Goal: Task Accomplishment & Management: Manage account settings

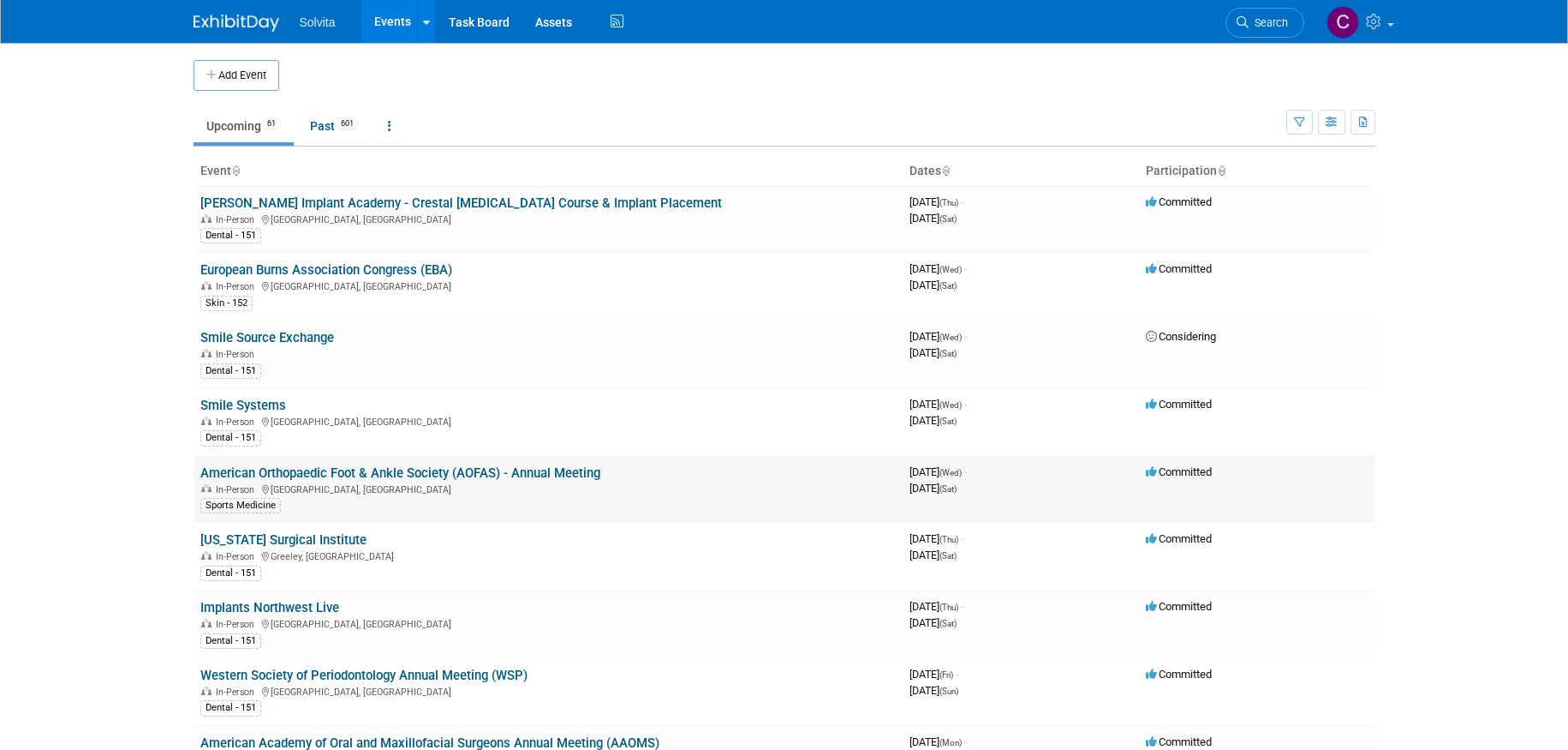
click at [555, 473] on link "American Orthopaedic Foot & Ankle Society (AOFAS) - Annual Meeting" at bounding box center [400, 473] width 400 height 15
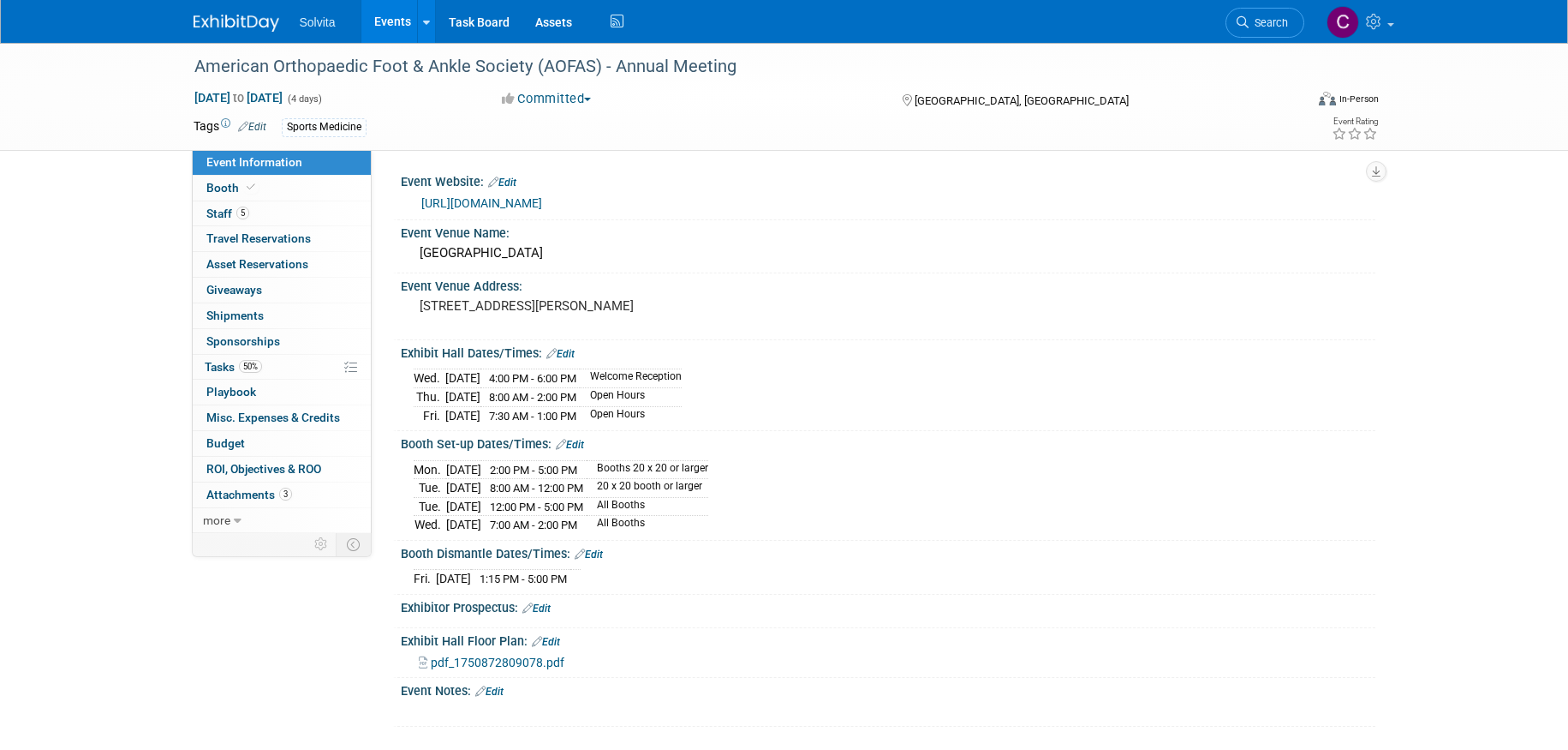
click at [532, 196] on link "https://www.aofas.org/annual-meeting" at bounding box center [481, 203] width 121 height 14
click at [530, 657] on span "pdf_1750872809078.pdf" at bounding box center [498, 662] width 133 height 14
click at [214, 191] on span "Booth" at bounding box center [233, 188] width 52 height 14
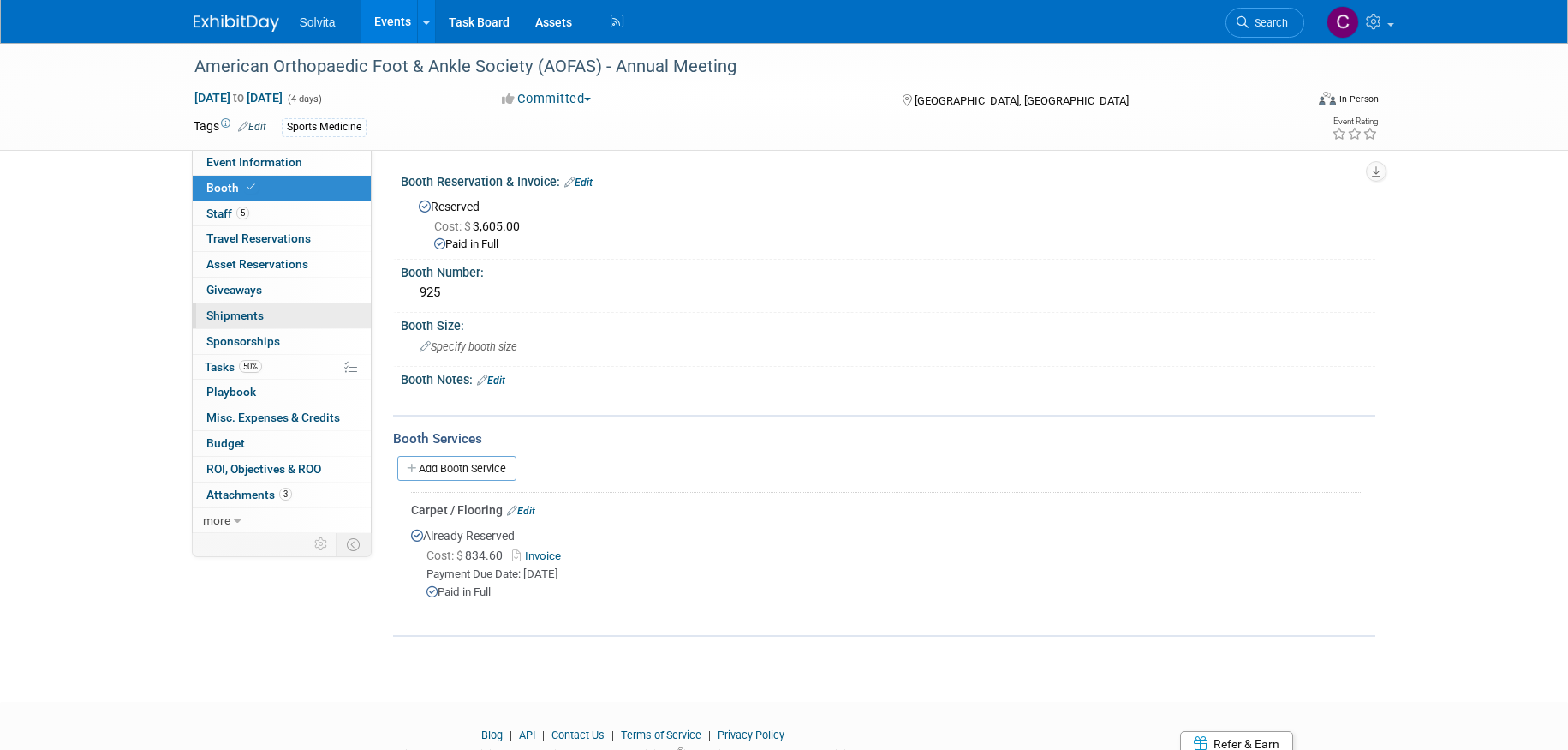
click at [232, 313] on span "Shipments 0" at bounding box center [235, 315] width 57 height 14
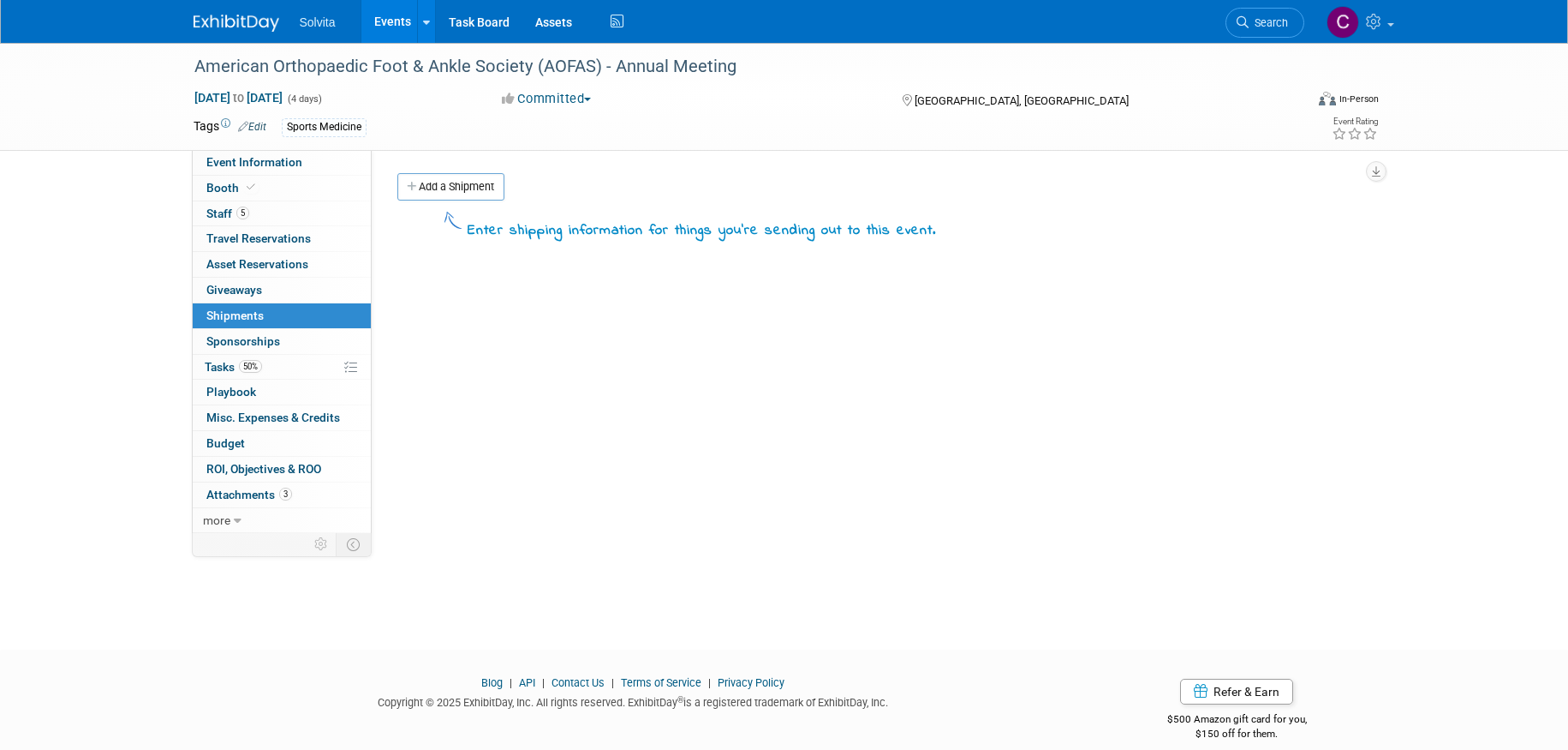
click at [398, 19] on link "Events" at bounding box center [392, 21] width 63 height 43
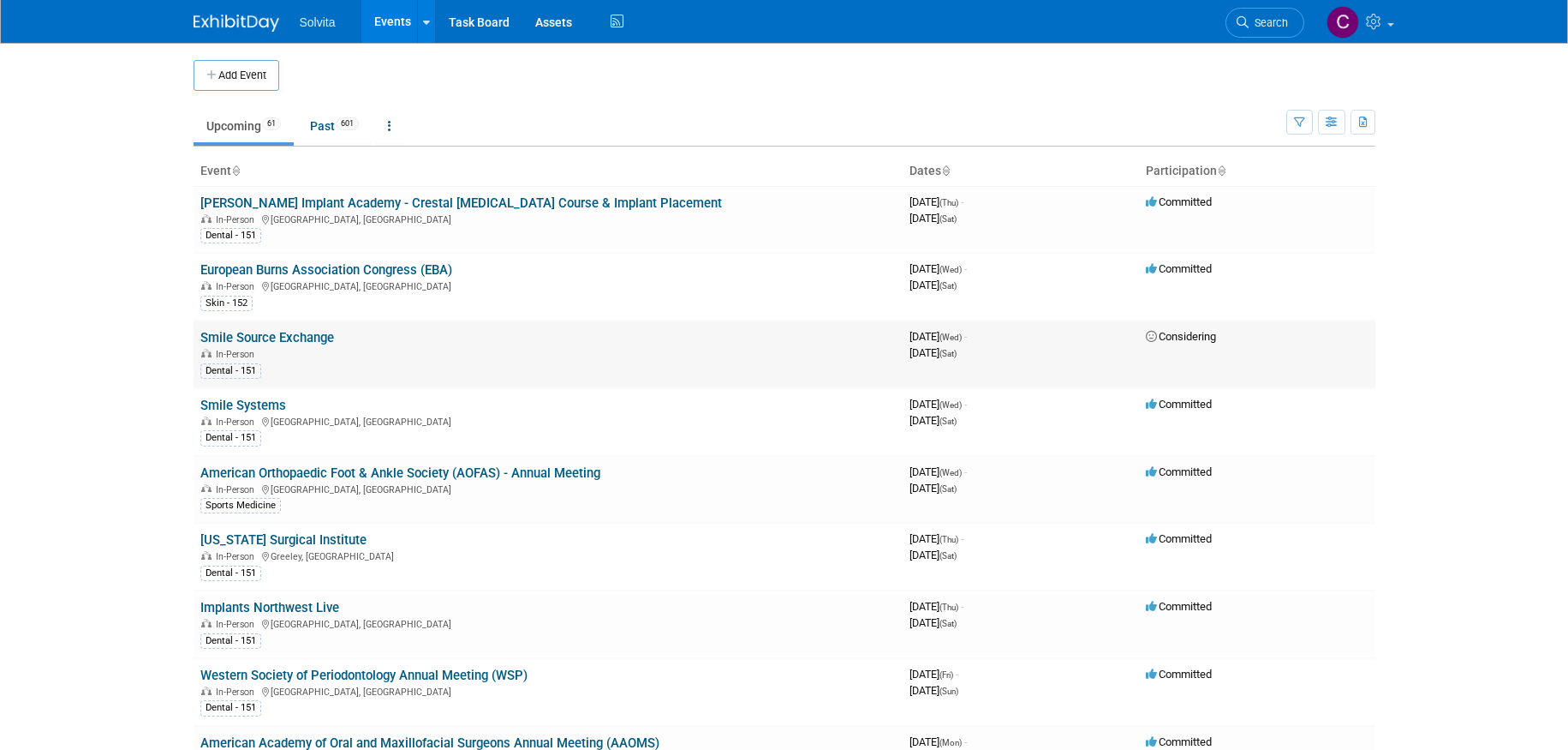
click at [317, 336] on link "Smile Source Exchange" at bounding box center [267, 337] width 133 height 15
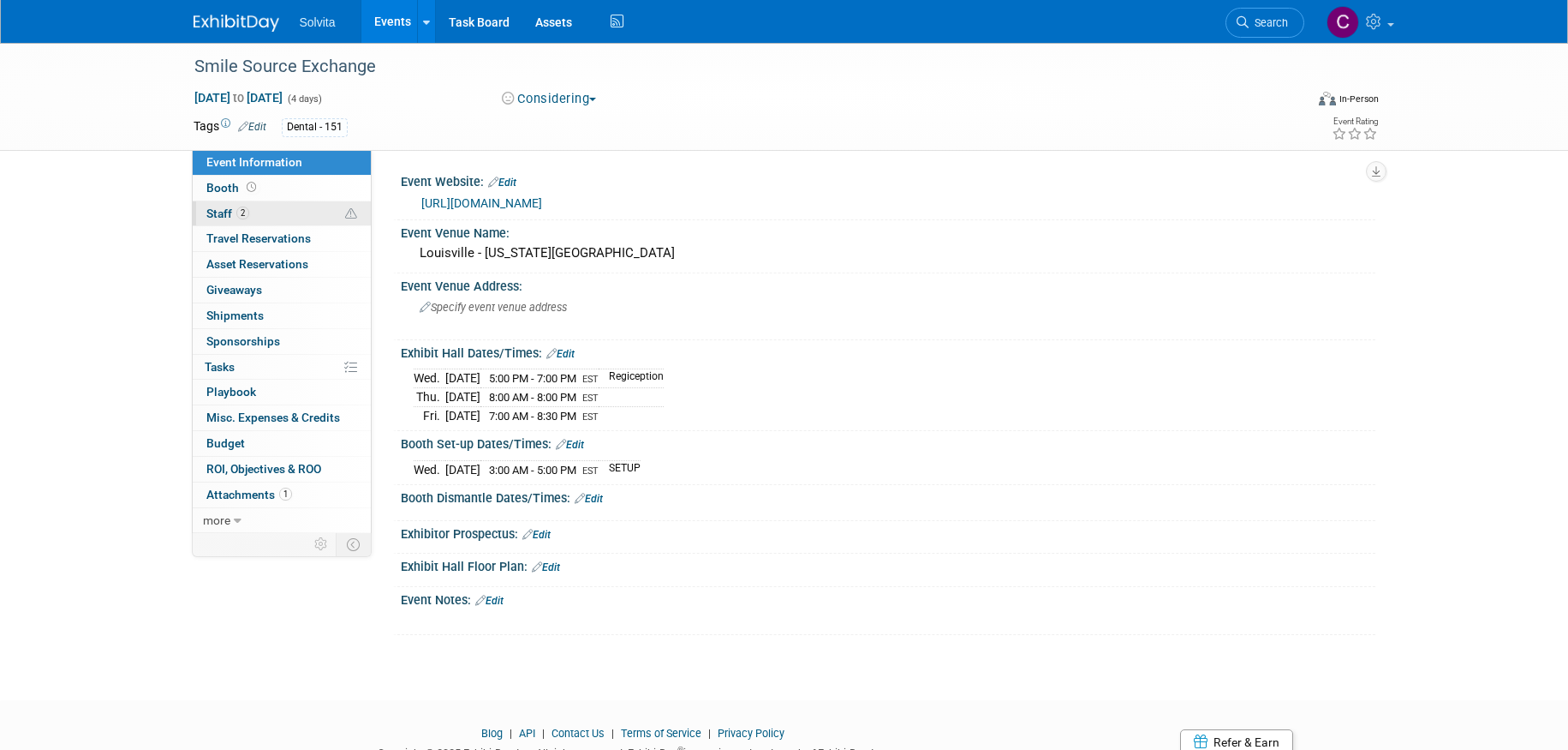
click at [222, 208] on span "Staff 2" at bounding box center [228, 214] width 43 height 14
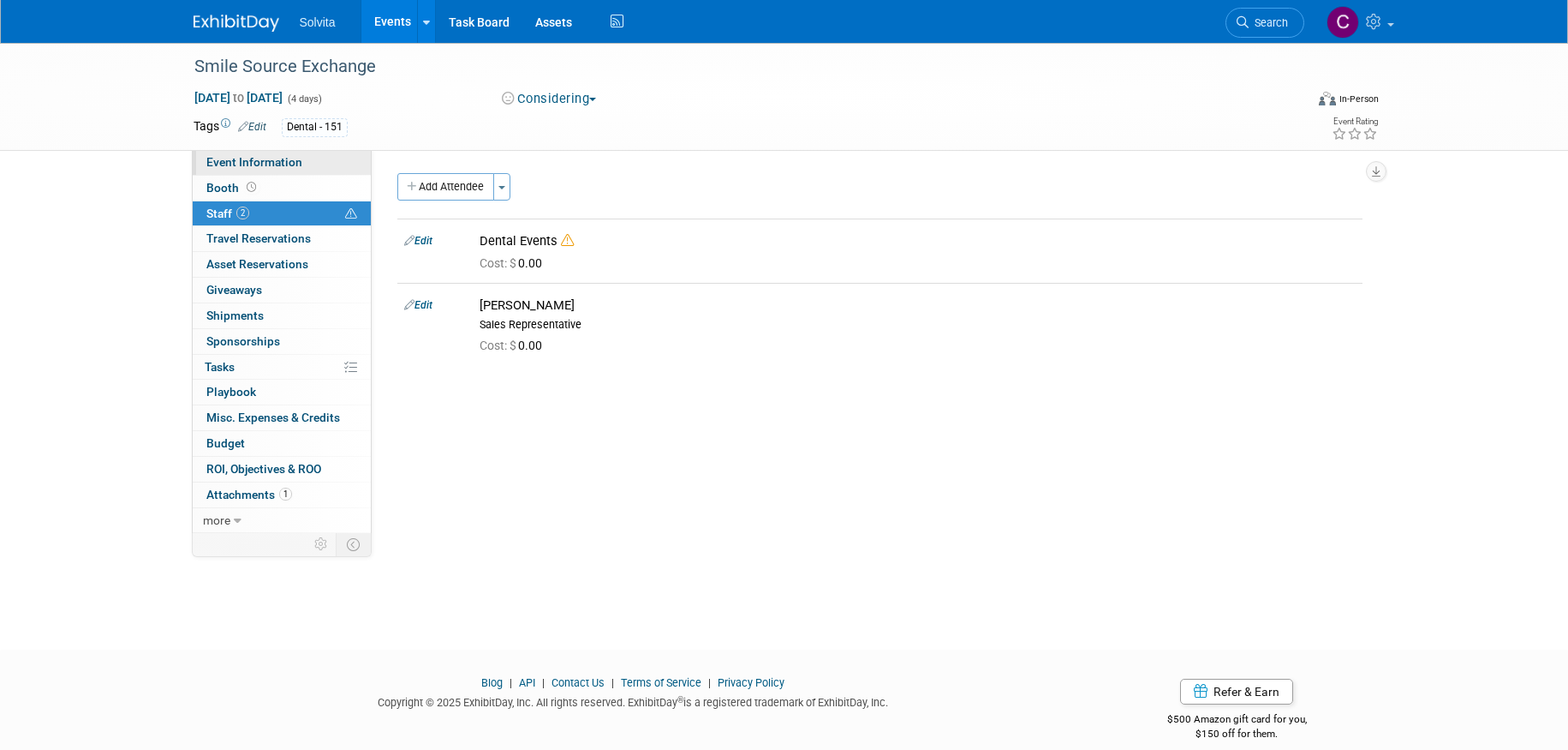
click at [260, 162] on span "Event Information" at bounding box center [254, 161] width 96 height 14
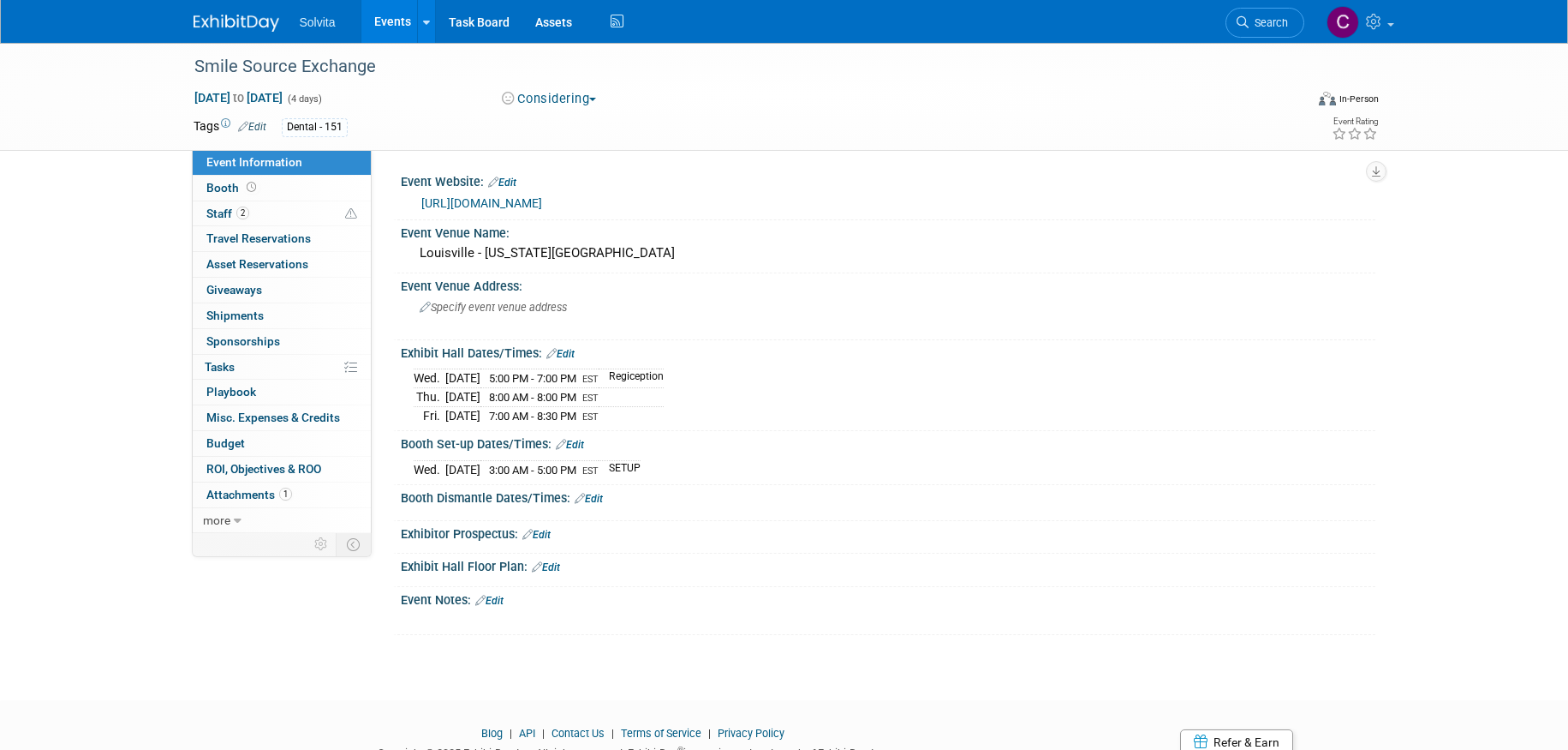
click at [402, 14] on link "Events" at bounding box center [392, 21] width 63 height 43
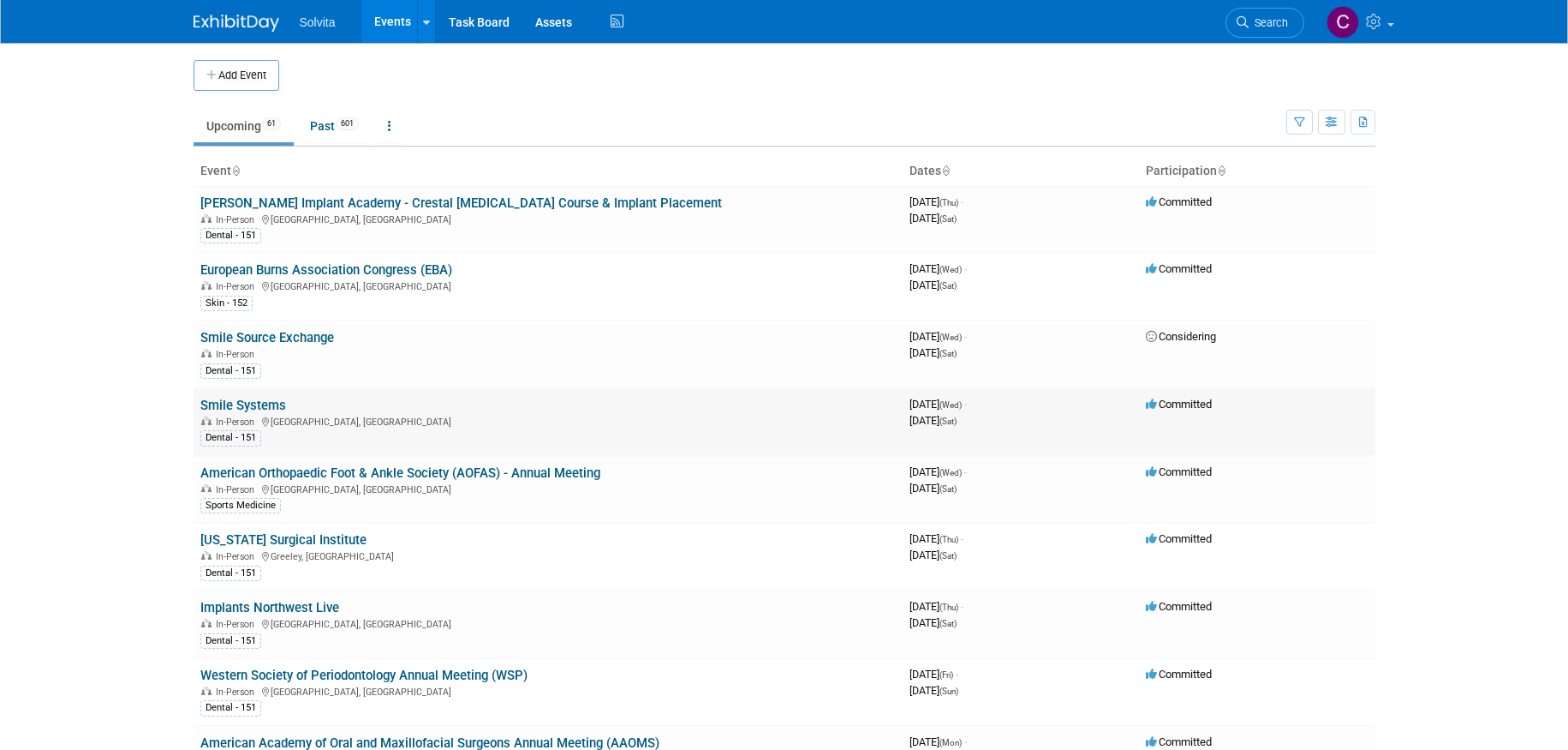
click at [262, 406] on link "Smile Systems" at bounding box center [242, 405] width 86 height 15
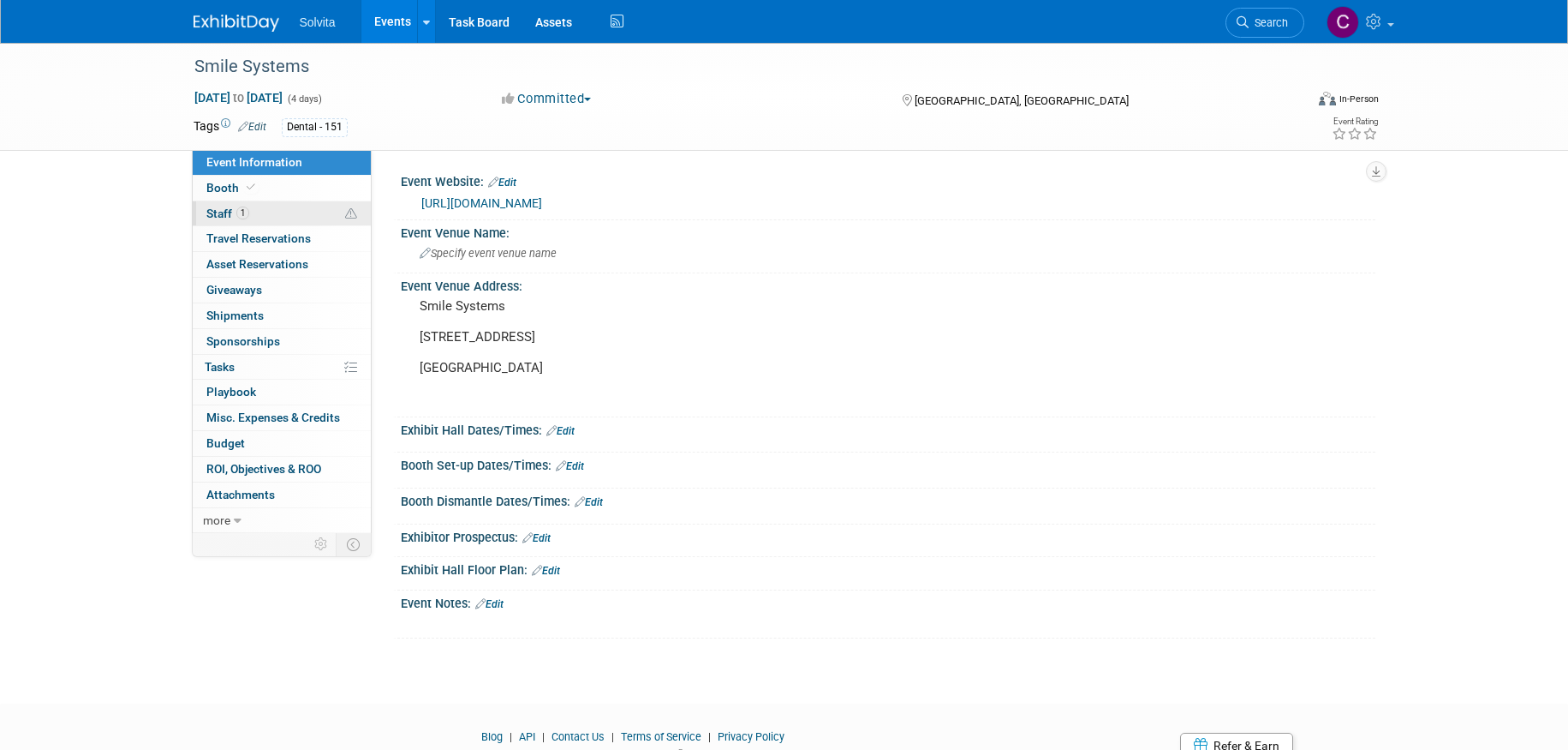
click at [217, 210] on span "Staff 1" at bounding box center [228, 214] width 43 height 14
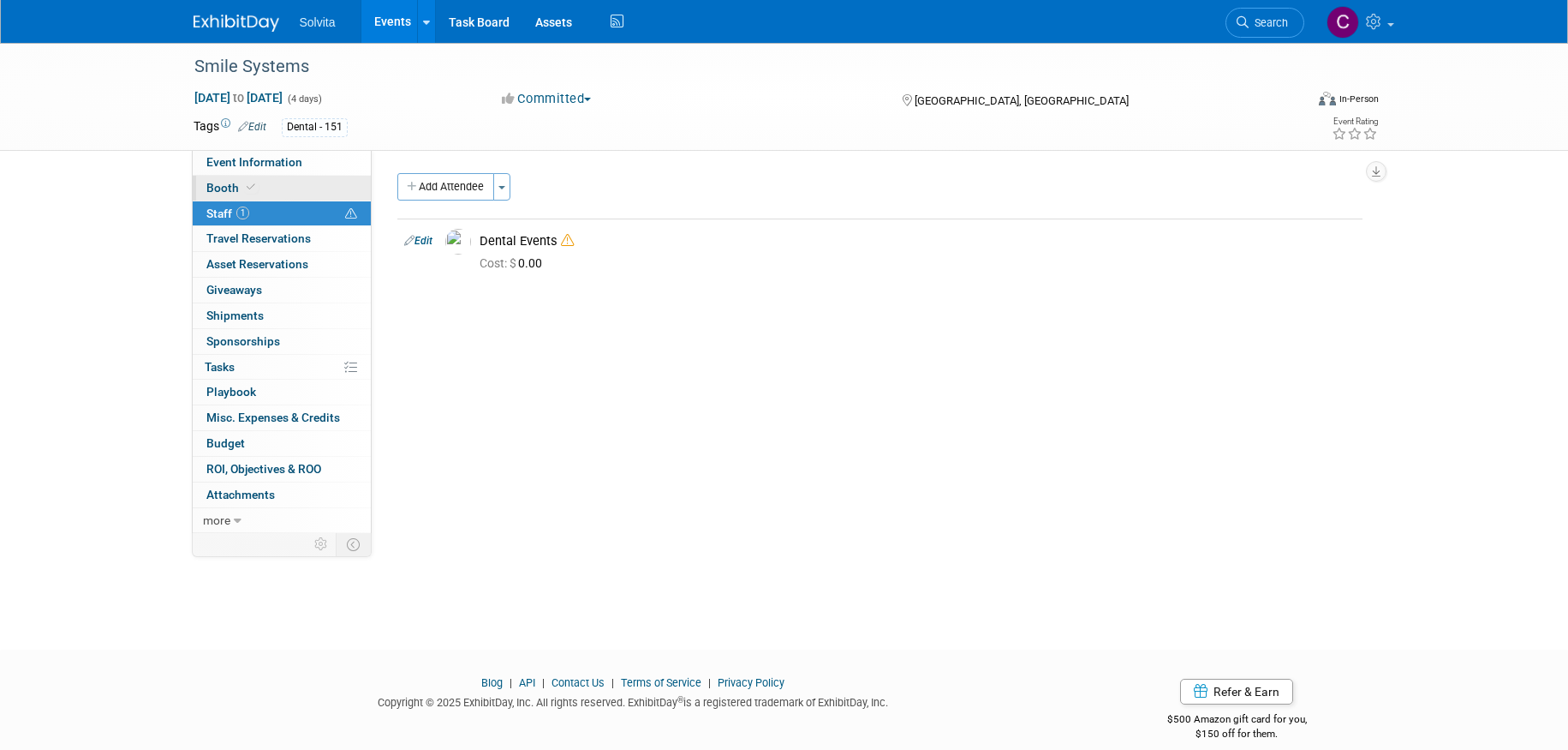
click at [222, 184] on span "Booth" at bounding box center [233, 188] width 52 height 14
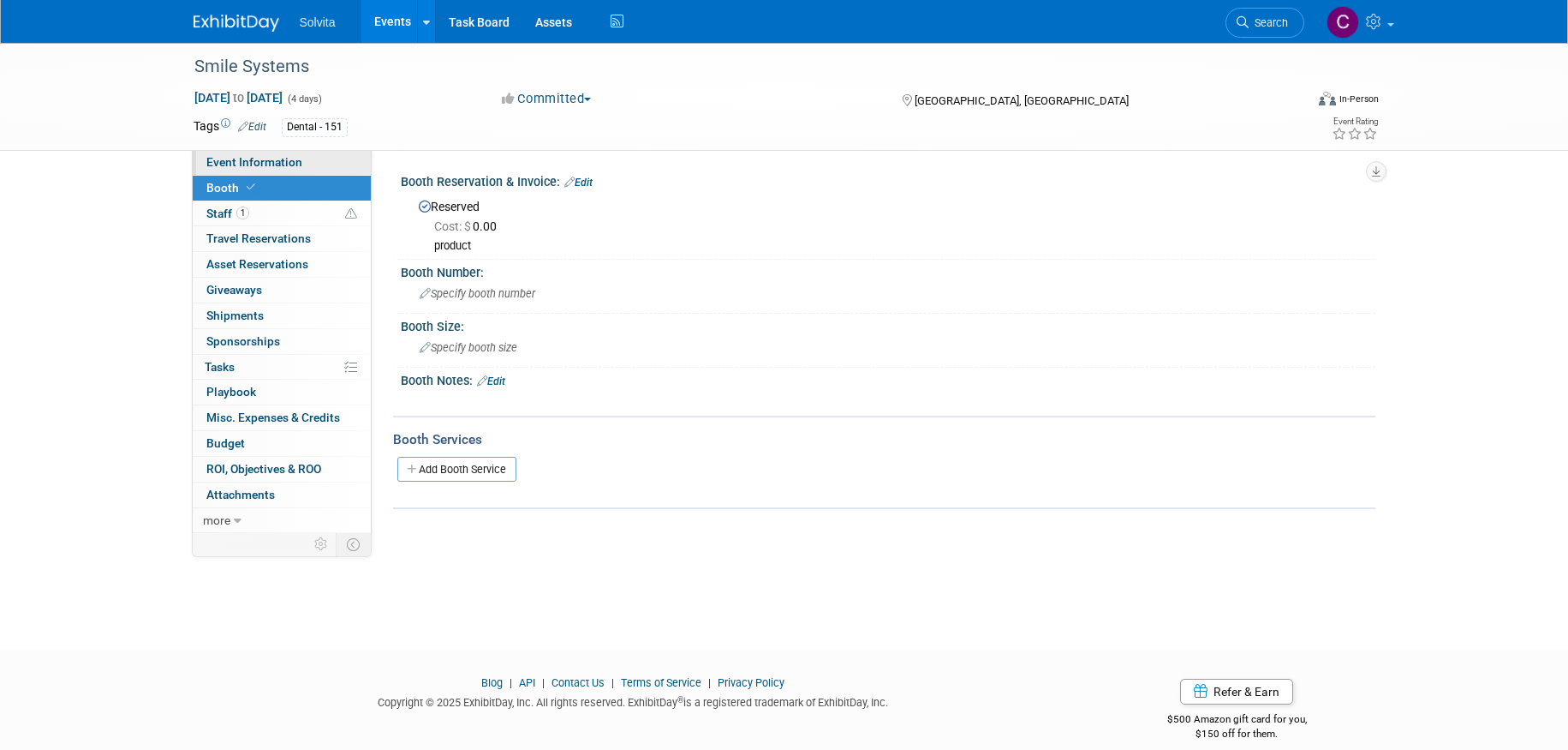
click at [251, 164] on span "Event Information" at bounding box center [254, 161] width 96 height 14
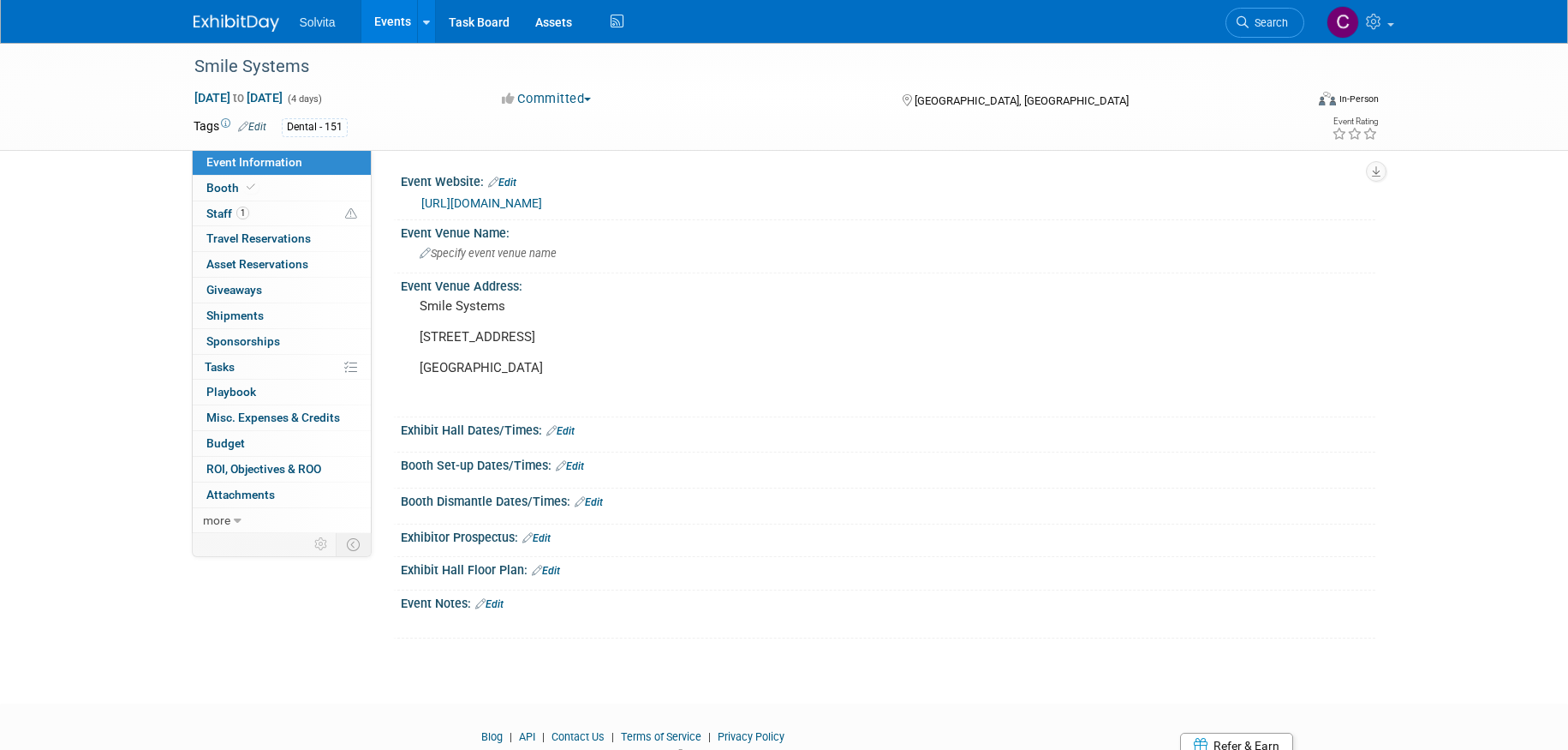
click at [377, 14] on link "Events" at bounding box center [392, 21] width 63 height 43
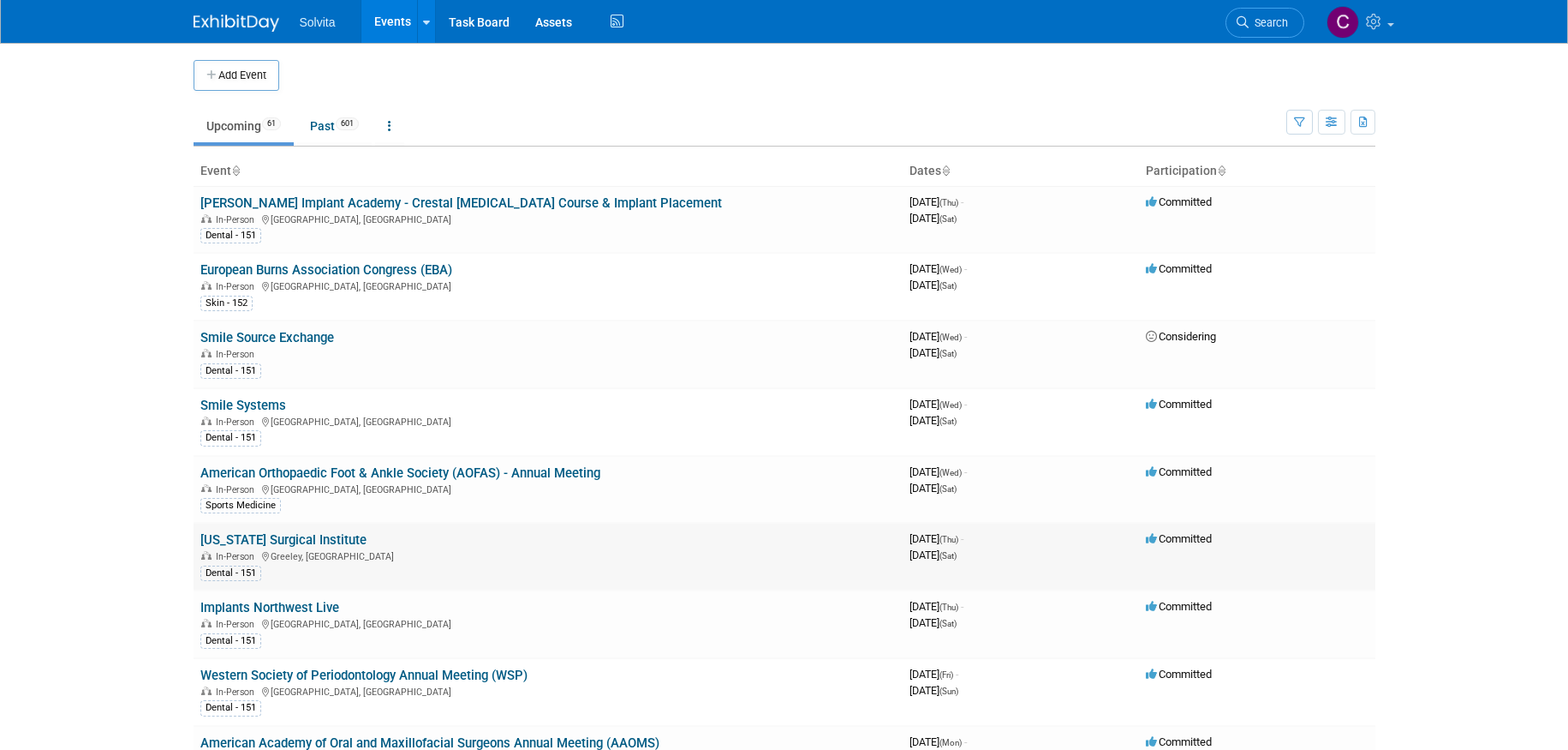
click at [325, 545] on link "[US_STATE] Surgical Institute" at bounding box center [283, 540] width 166 height 15
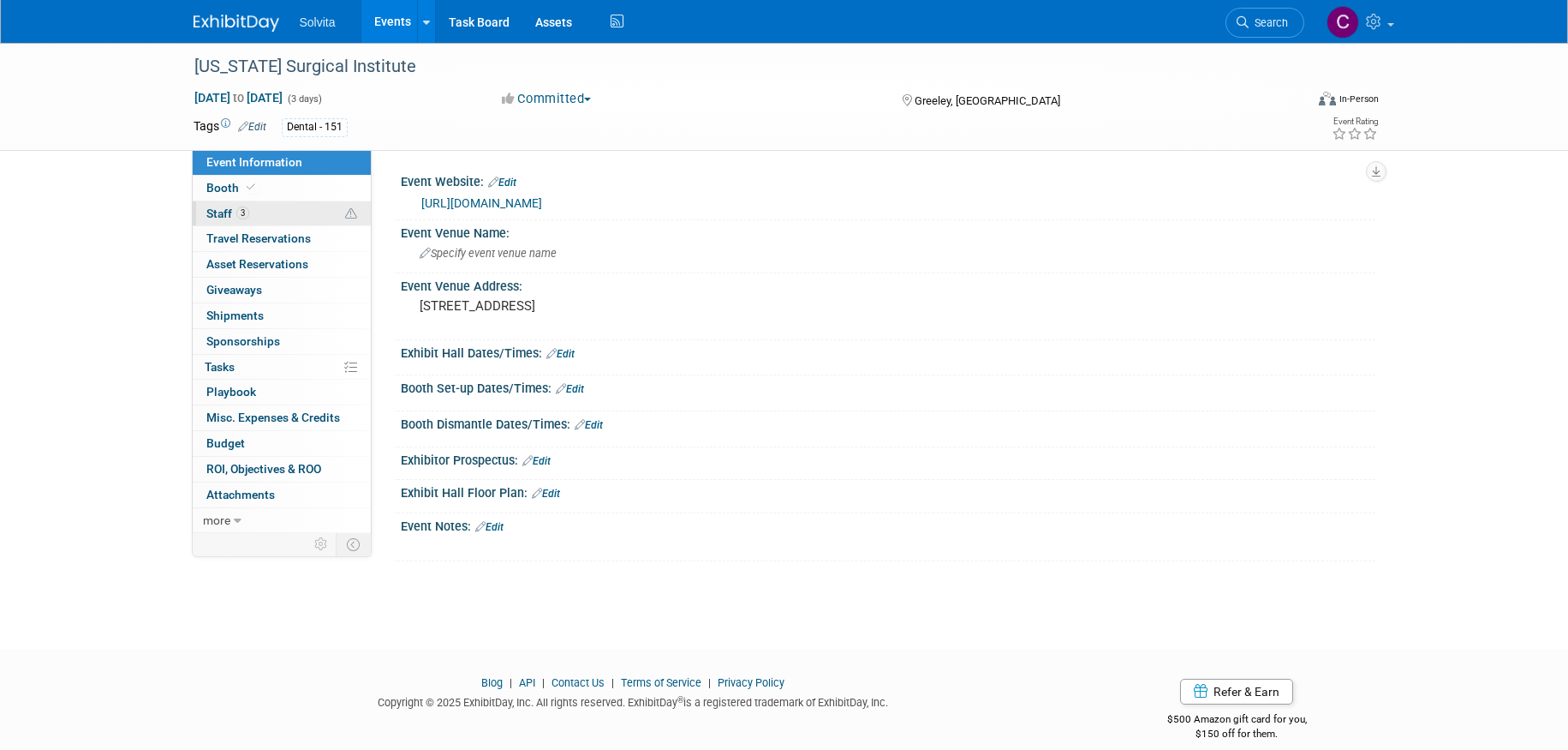
click at [210, 212] on span "Staff 3" at bounding box center [228, 214] width 43 height 14
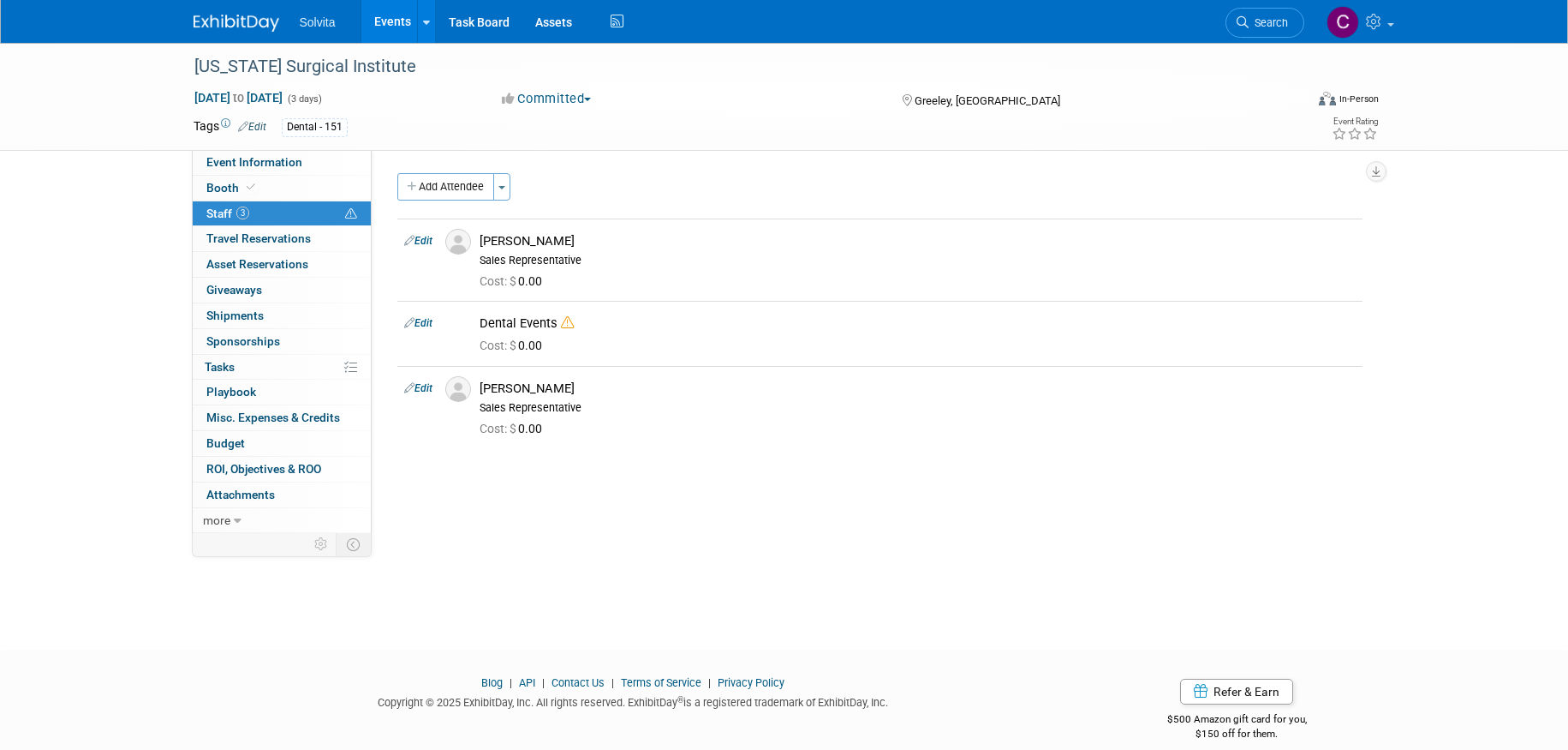
click at [389, 14] on link "Events" at bounding box center [392, 21] width 63 height 43
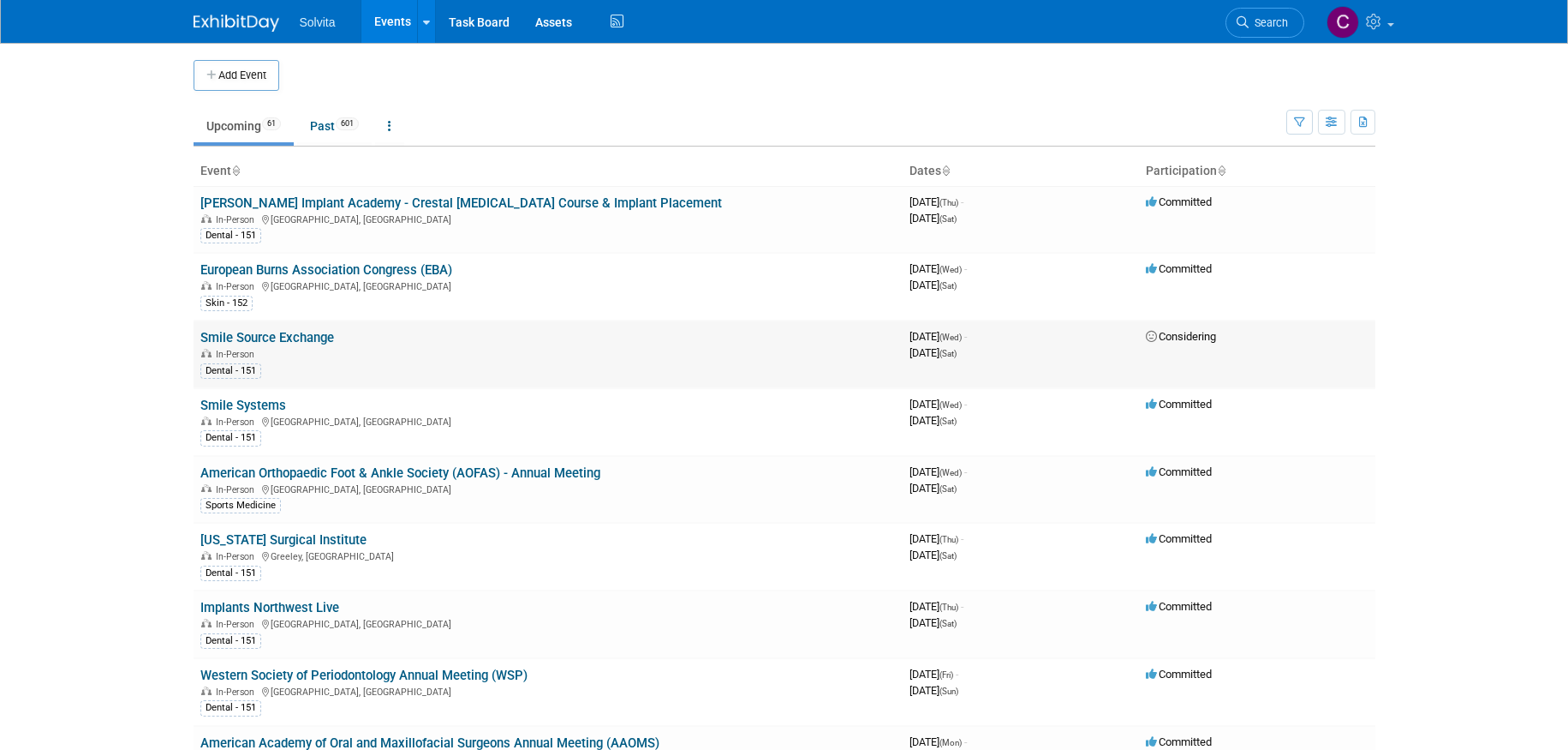
click at [276, 334] on link "Smile Source Exchange" at bounding box center [267, 337] width 133 height 15
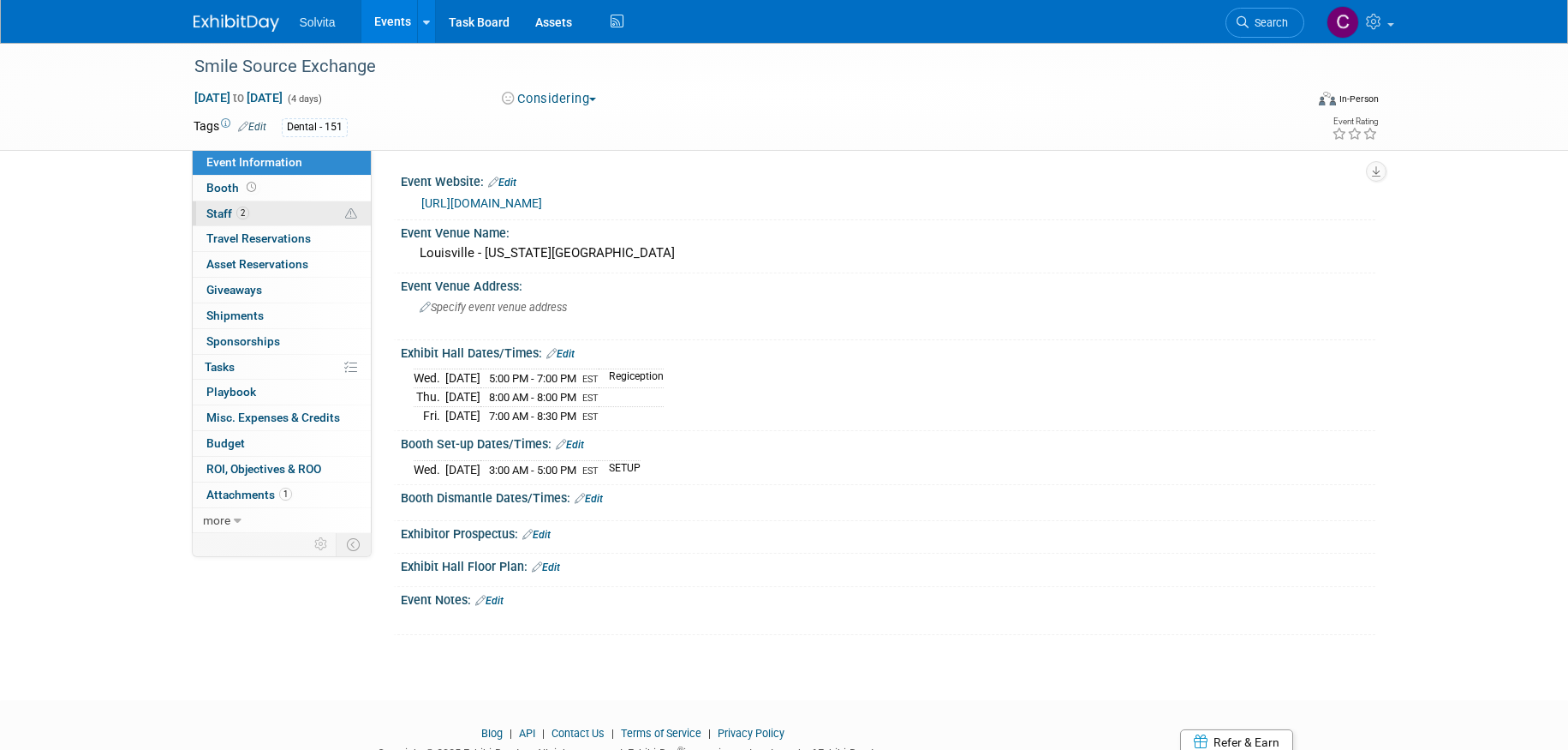
click at [226, 213] on span "Staff 2" at bounding box center [228, 214] width 43 height 14
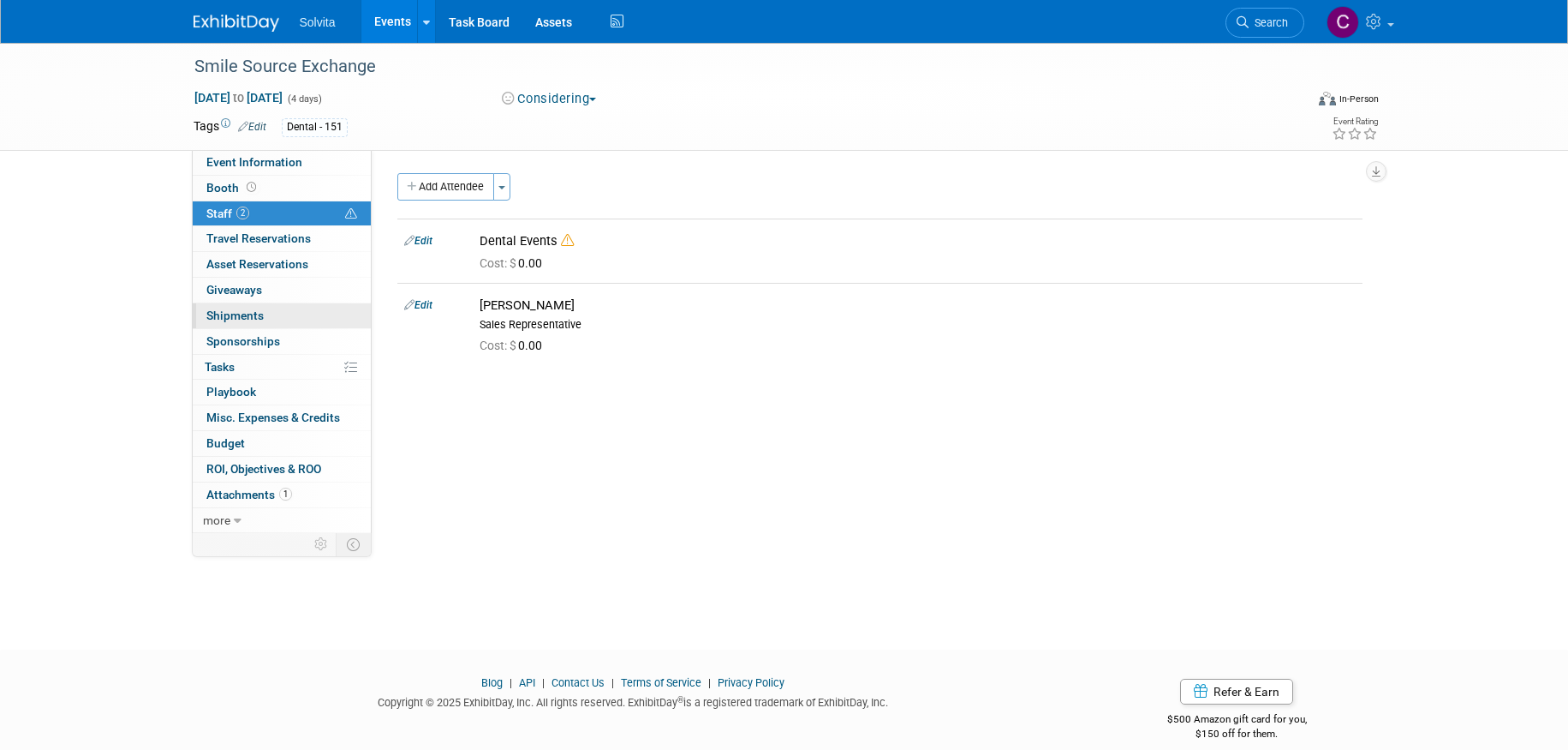
click at [228, 317] on span "Shipments 0" at bounding box center [235, 315] width 57 height 14
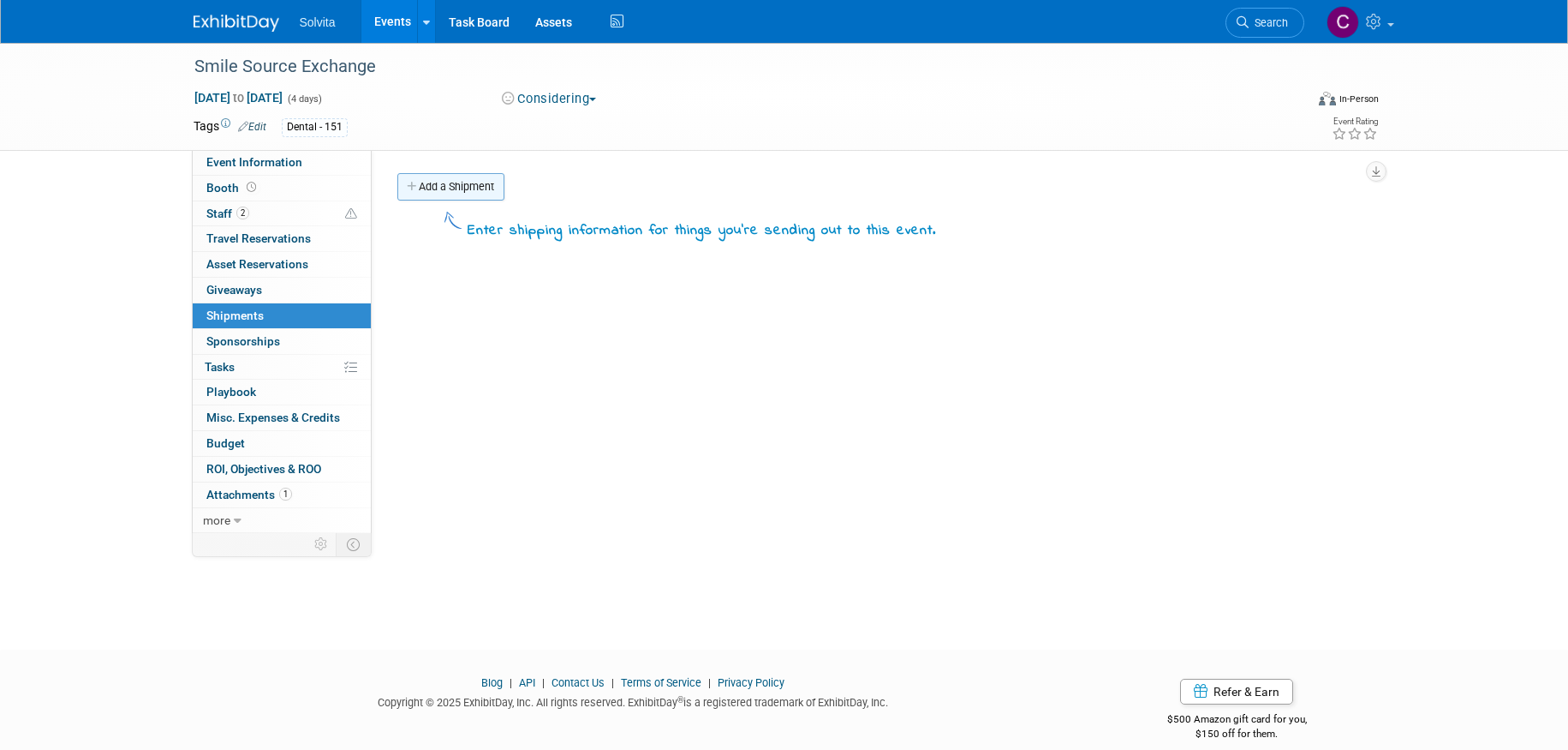
click at [433, 182] on link "Add a Shipment" at bounding box center [450, 187] width 107 height 27
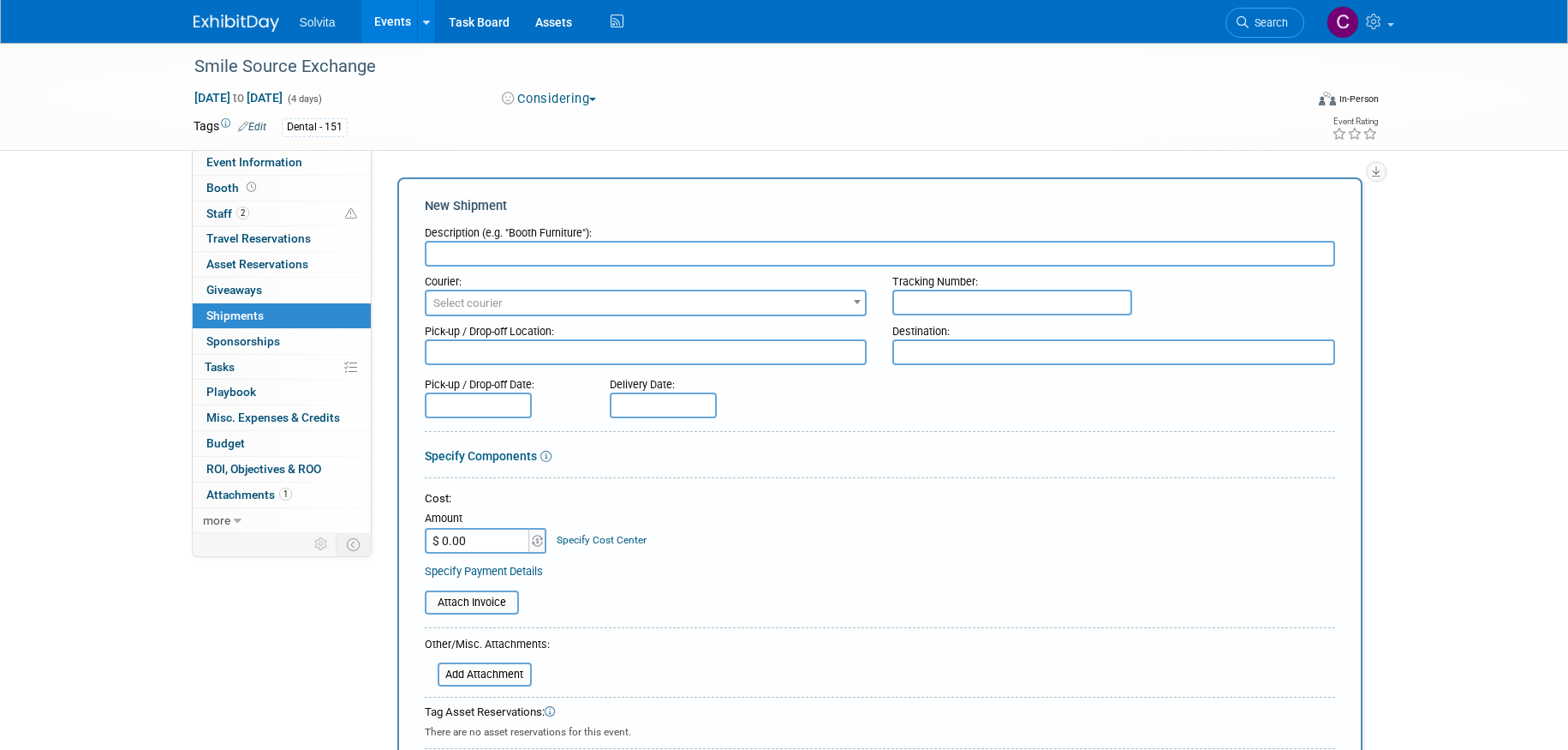
click at [473, 247] on input "text" at bounding box center [880, 253] width 910 height 26
type input "O"
type input "W"
drag, startPoint x: 481, startPoint y: 253, endPoint x: 420, endPoint y: 255, distance: 61.0
click at [420, 255] on div "New Shipment Description (e.g. "Booth Furniture"): Reached out about what is ne…" at bounding box center [879, 558] width 965 height 761
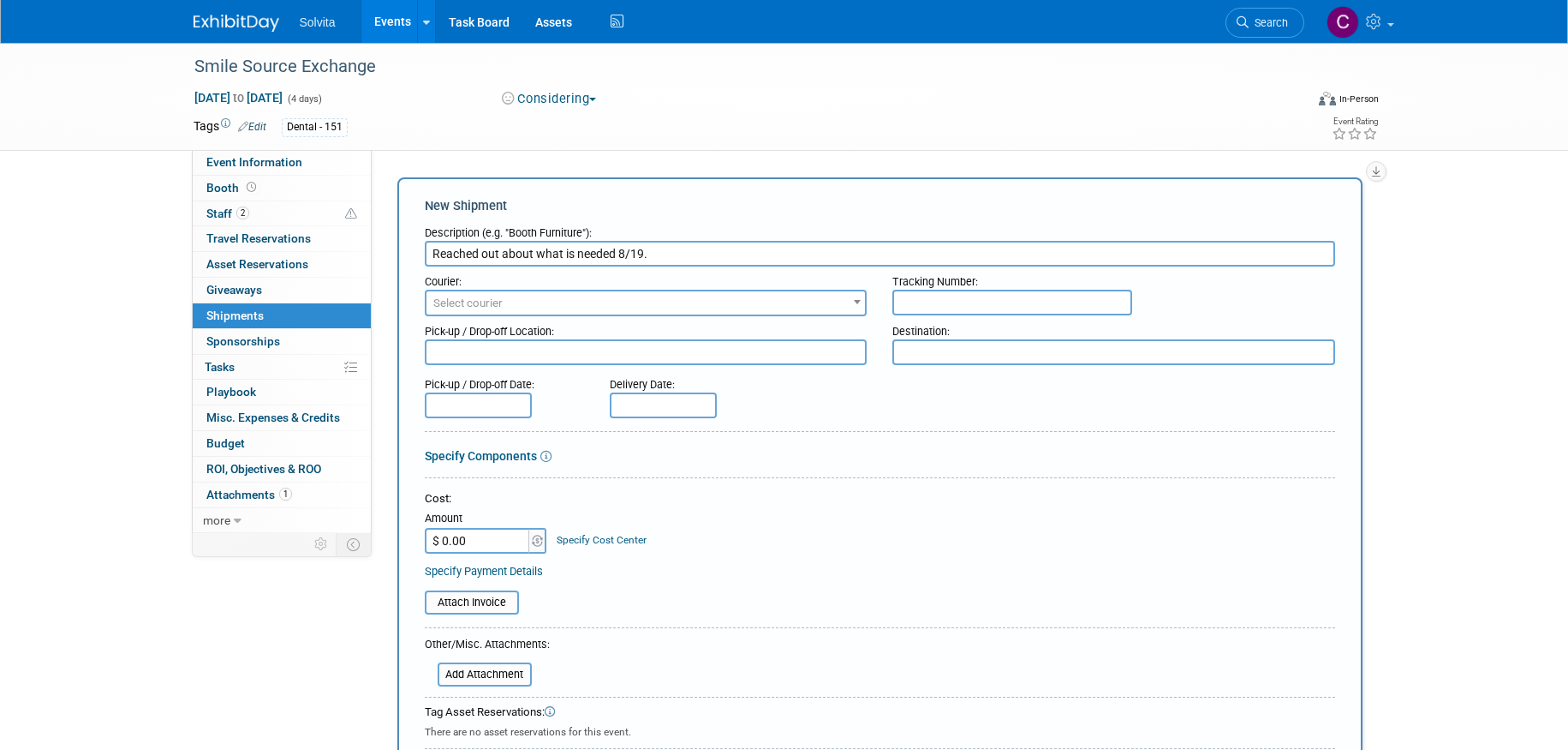
click at [534, 256] on input "Reached out about what is needed 8/19." at bounding box center [880, 253] width 910 height 26
drag, startPoint x: 431, startPoint y: 252, endPoint x: 971, endPoint y: 253, distance: 540.0
click at [971, 253] on input "Reached out about what is needed 8/19." at bounding box center [880, 253] width 910 height 26
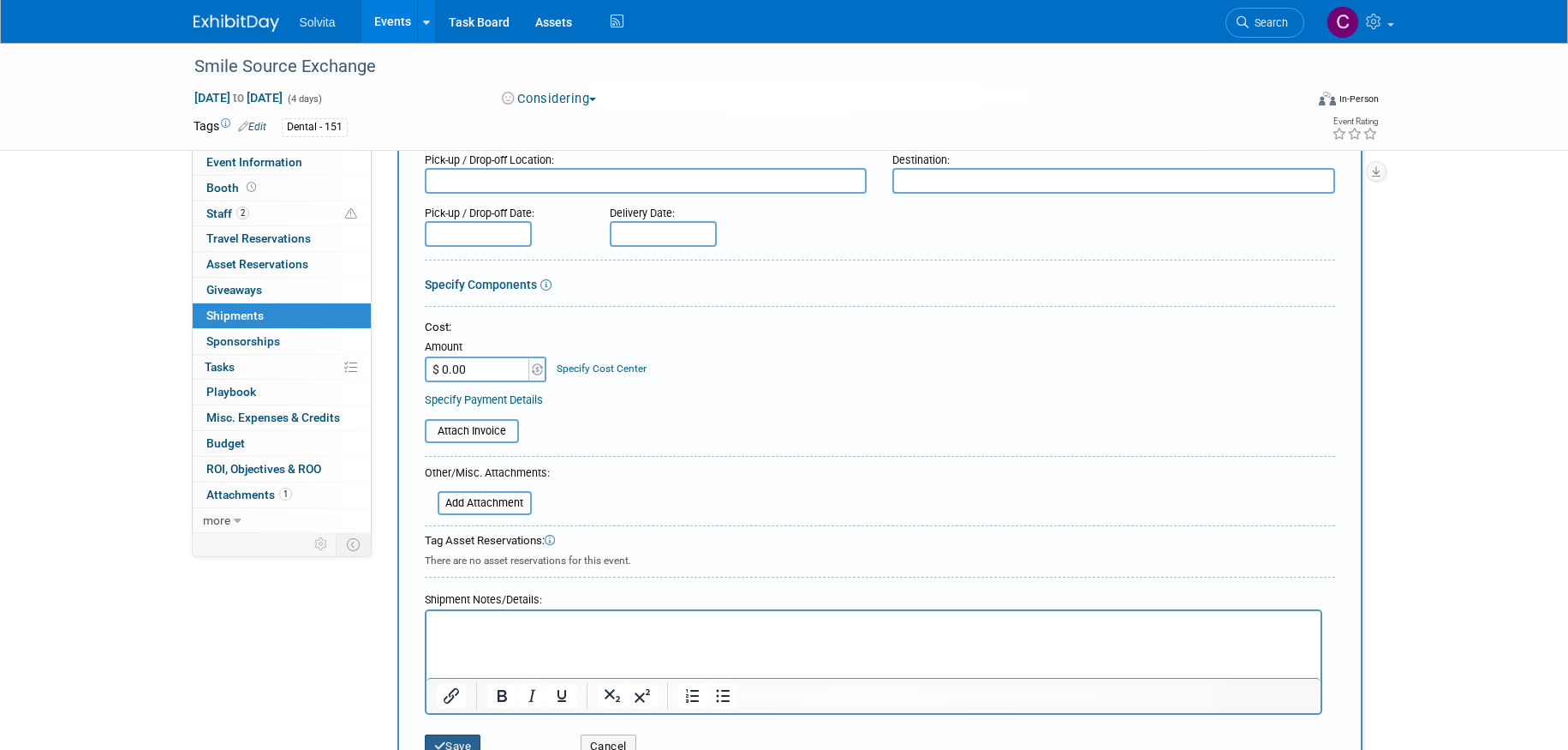
type input "Emailed 8/19 to see what materials are needed."
click at [460, 744] on button "Save" at bounding box center [453, 746] width 57 height 24
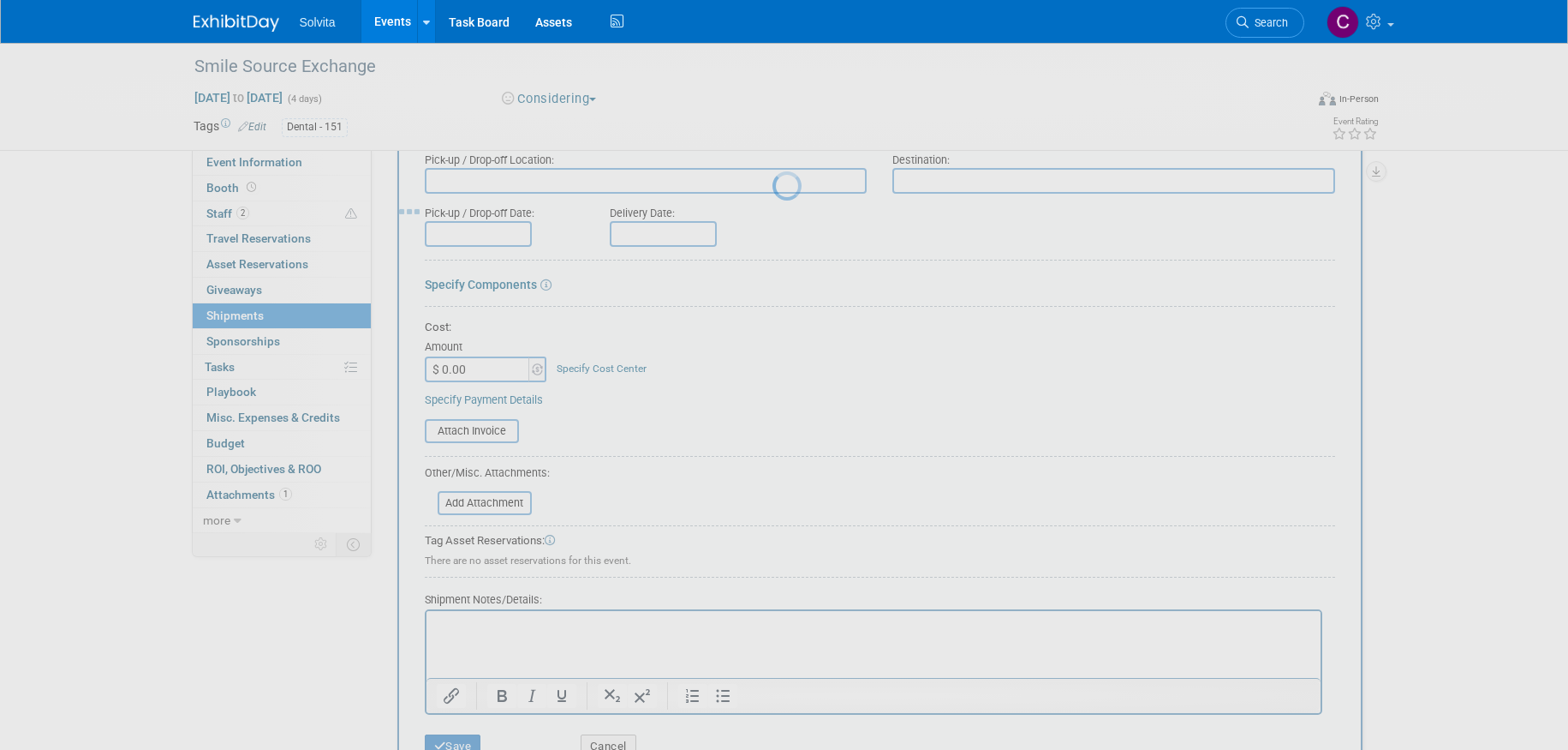
scroll to position [19, 0]
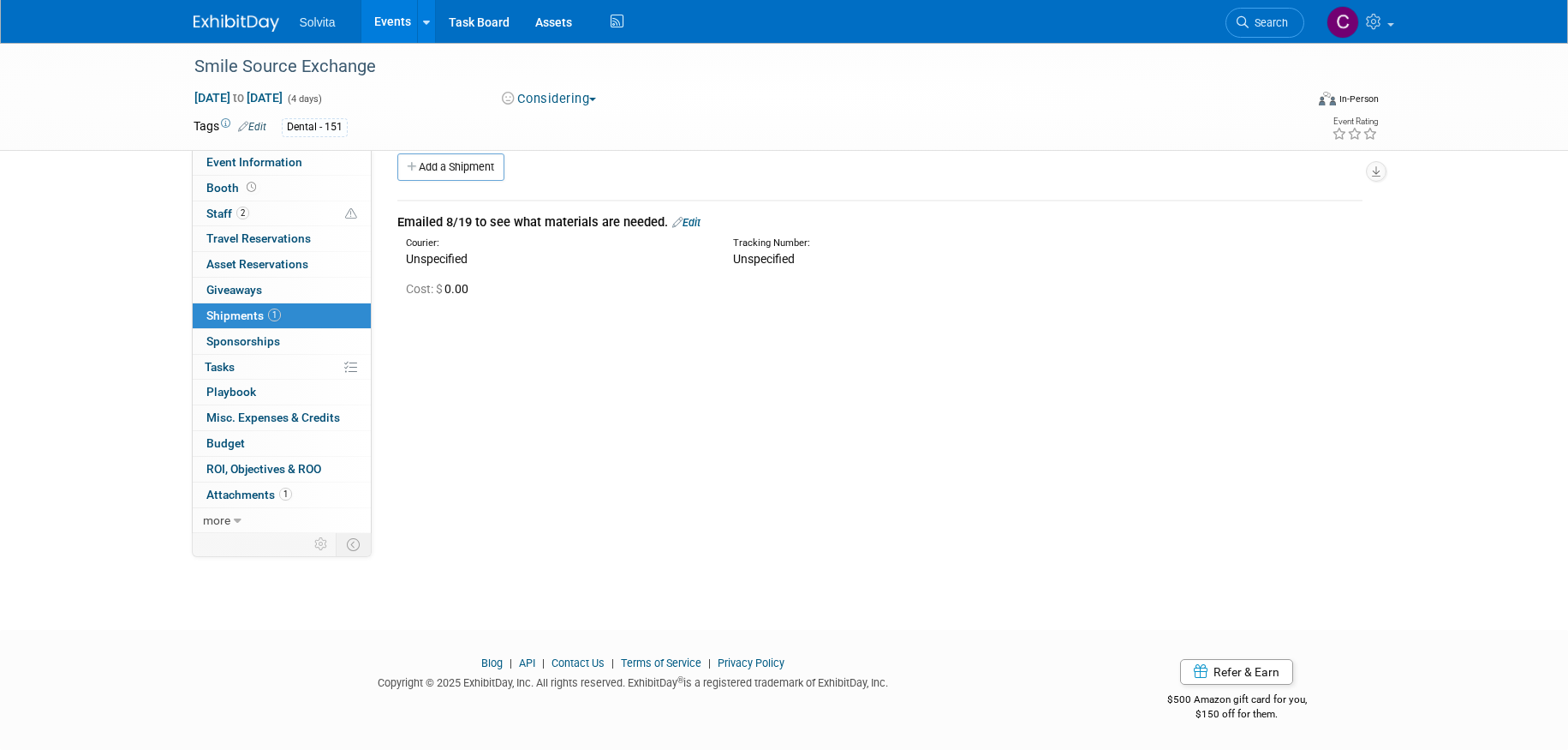
click at [691, 221] on link "Edit" at bounding box center [686, 221] width 28 height 13
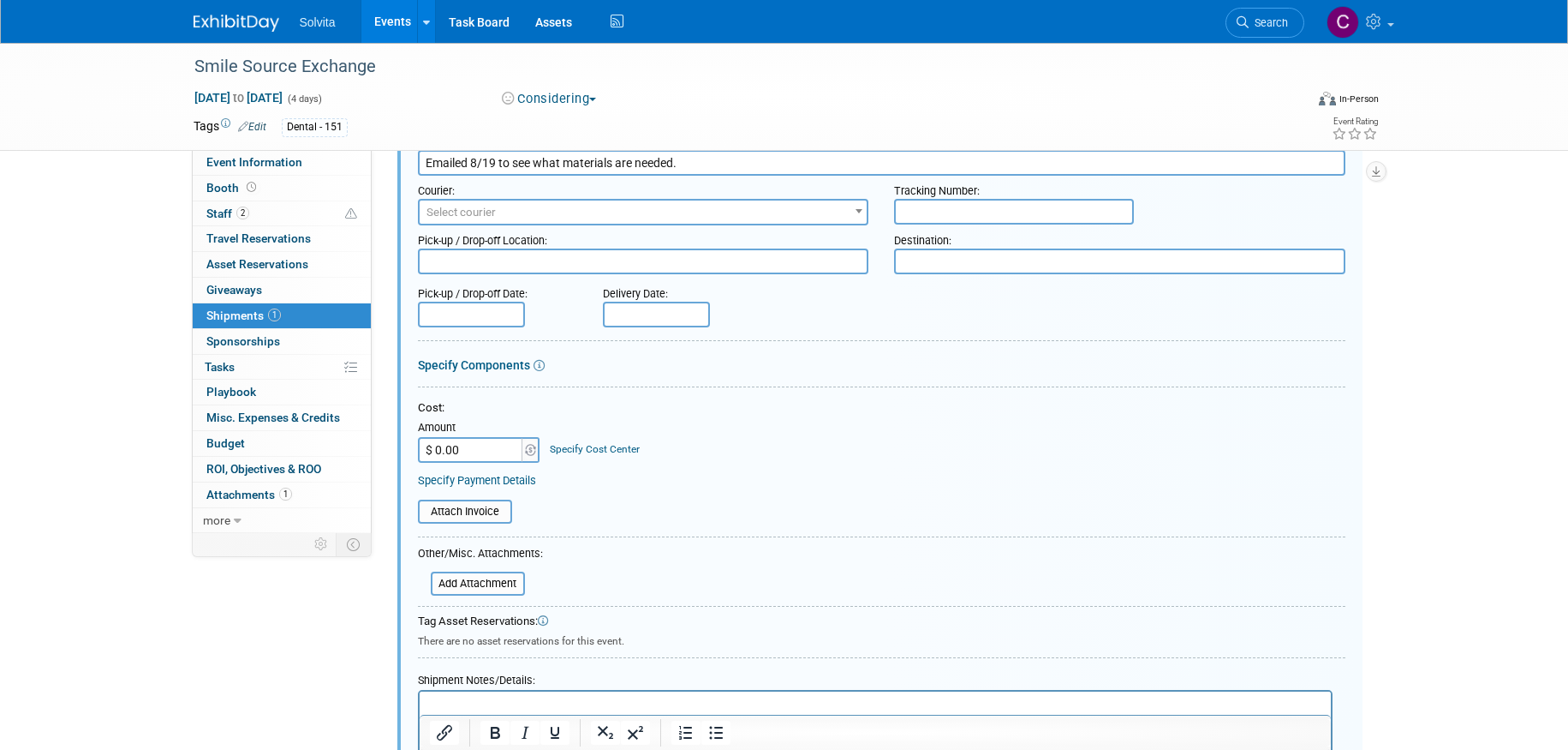
scroll to position [283, 0]
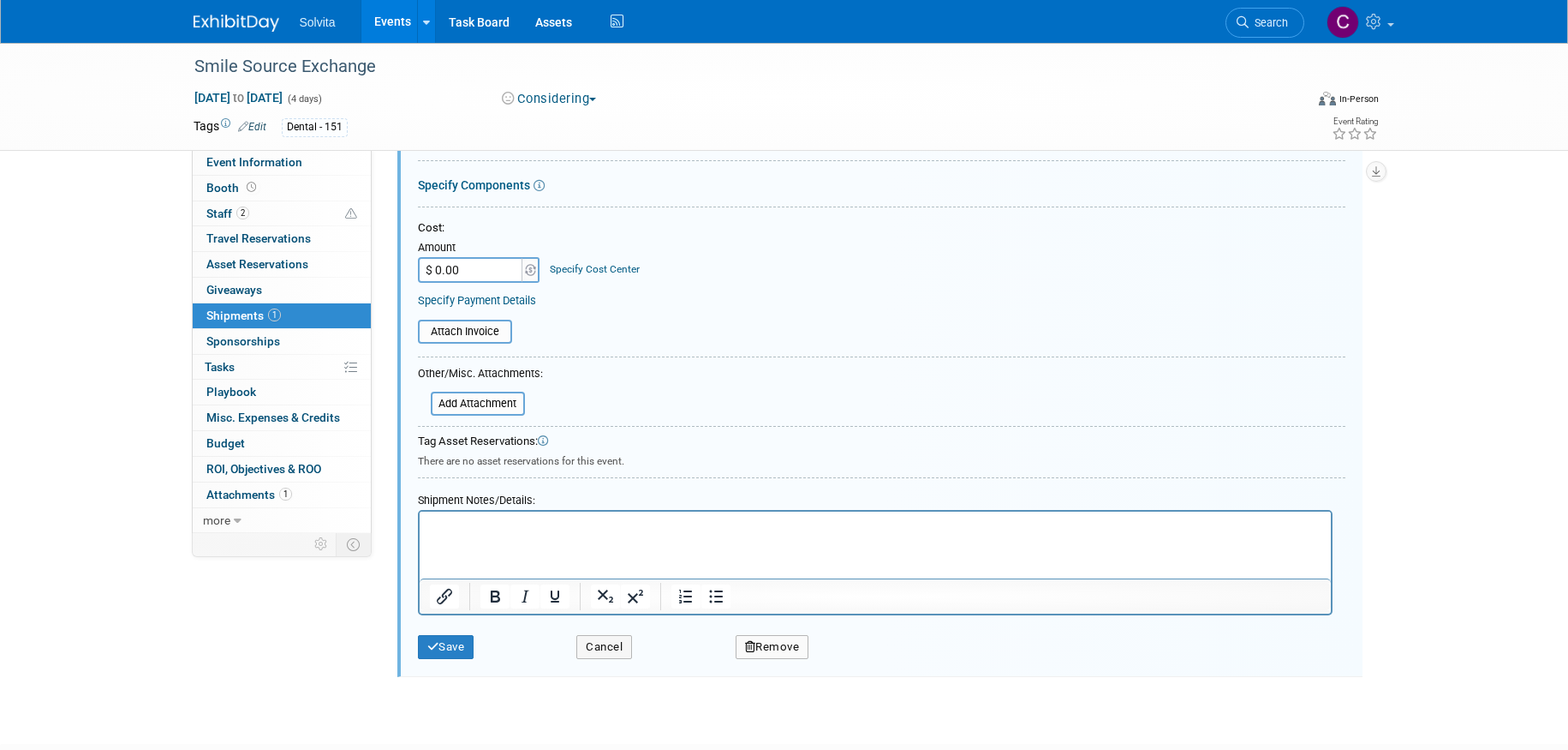
click at [552, 518] on p "Rich Text Area. Press ALT-0 for help." at bounding box center [874, 527] width 892 height 17
click at [455, 646] on button "Save" at bounding box center [446, 647] width 57 height 24
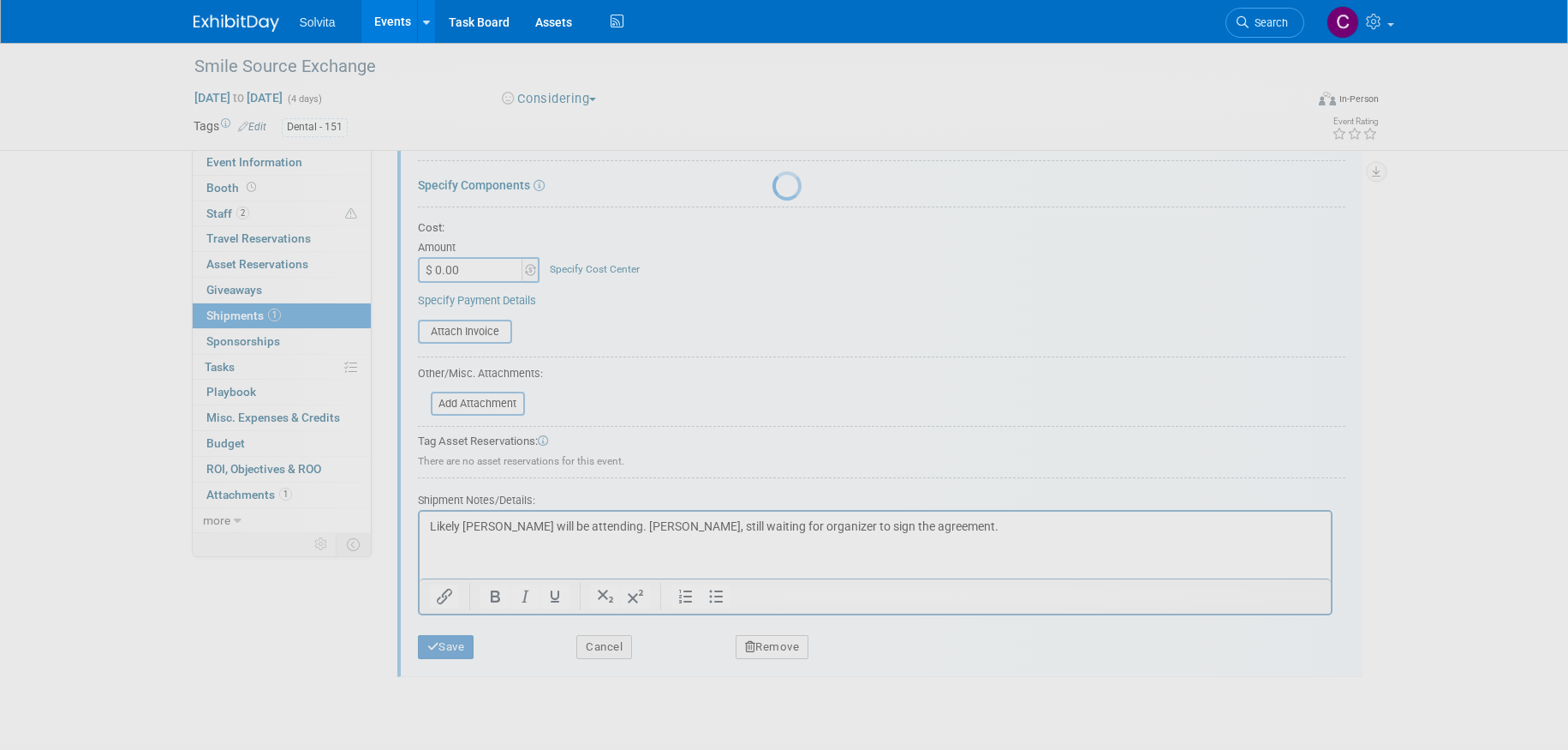
scroll to position [19, 0]
